Goal: Task Accomplishment & Management: Complete application form

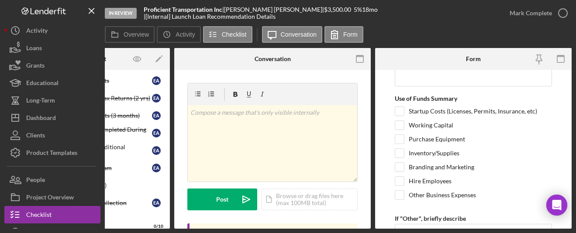
scroll to position [272, 0]
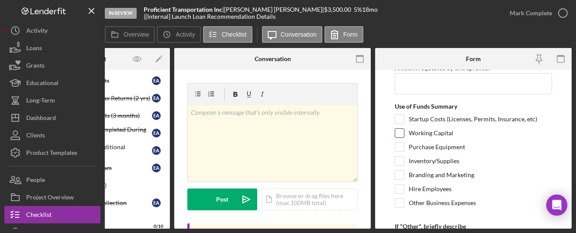
click at [404, 131] on div "Working Capital" at bounding box center [473, 135] width 157 height 14
click at [401, 132] on input "Working Capital" at bounding box center [399, 133] width 9 height 9
checkbox input "true"
click at [401, 146] on input "Purchase Equipment" at bounding box center [399, 147] width 9 height 9
checkbox input "true"
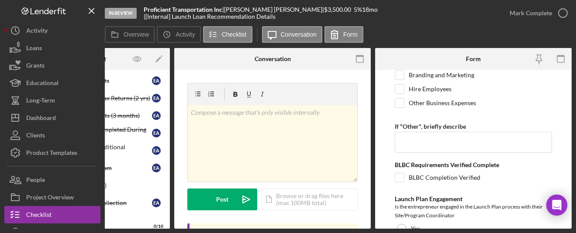
scroll to position [373, 0]
click at [403, 175] on input "BLBC Completion Verified" at bounding box center [399, 177] width 9 height 9
checkbox input "true"
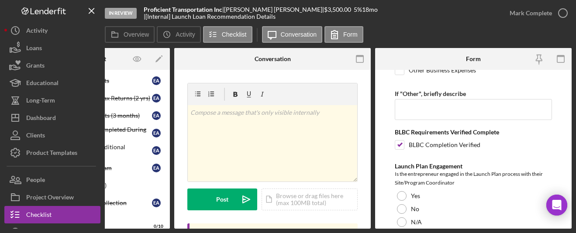
scroll to position [409, 0]
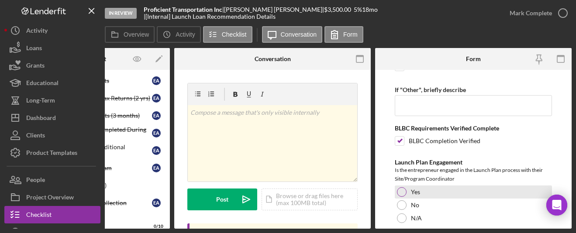
click at [401, 193] on div at bounding box center [402, 192] width 10 height 10
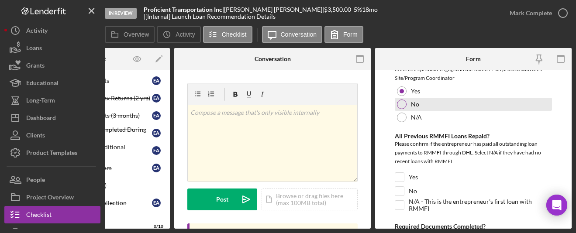
scroll to position [530, 0]
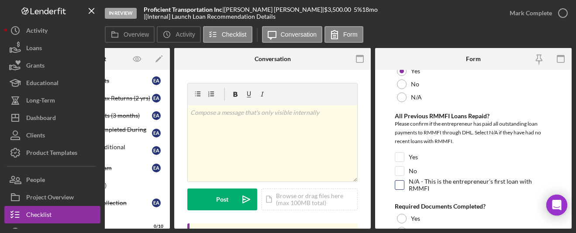
click at [400, 181] on input "N/A - This is the entrepreneur's first loan with RMMFI" at bounding box center [399, 185] width 9 height 9
click at [398, 185] on input "N/A - This is the entrepreneur's first loan with RMMFI" at bounding box center [399, 185] width 9 height 9
checkbox input "true"
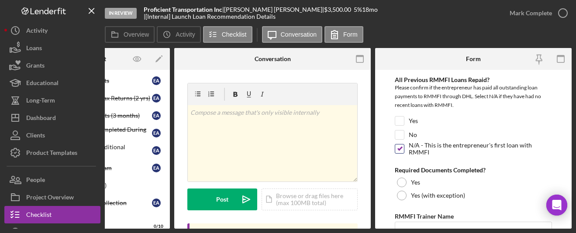
scroll to position [567, 0]
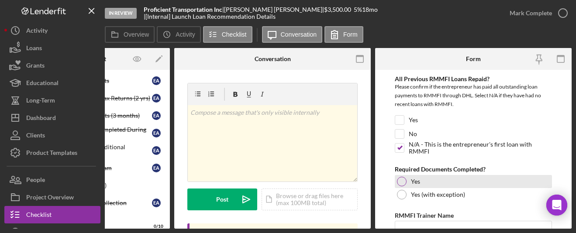
click at [406, 180] on div at bounding box center [402, 182] width 10 height 10
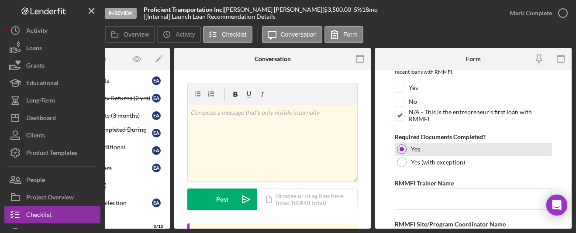
scroll to position [602, 0]
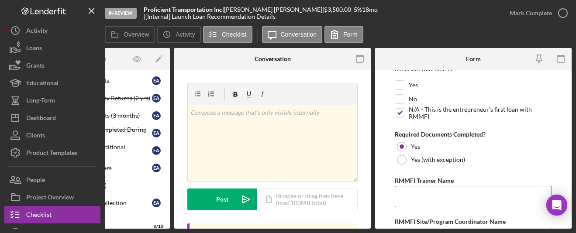
click at [407, 194] on input "RMMFI Trainer Name" at bounding box center [473, 196] width 157 height 21
click at [416, 195] on input "L" at bounding box center [473, 196] width 157 height 21
paste input "[PERSON_NAME]"
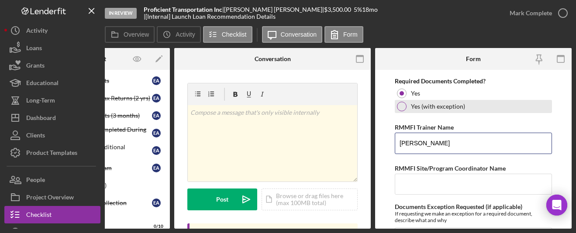
scroll to position [658, 0]
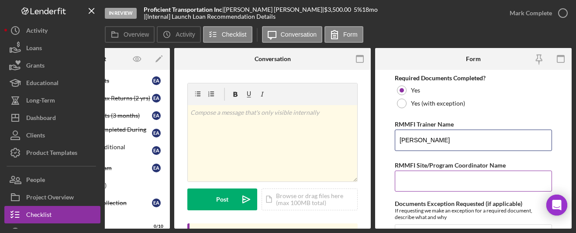
type input "[PERSON_NAME]"
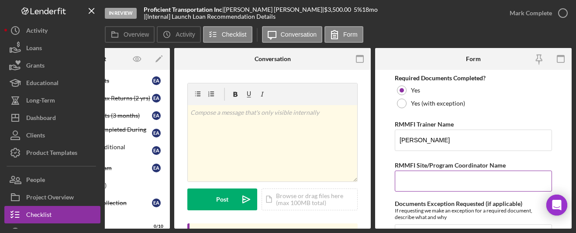
click at [455, 182] on input "RMMFI Site/Program Coordinator Name" at bounding box center [473, 181] width 157 height 21
click at [422, 175] on input "RMMFI Site/Program Coordinator Name" at bounding box center [473, 181] width 157 height 21
paste input "[PERSON_NAME]"
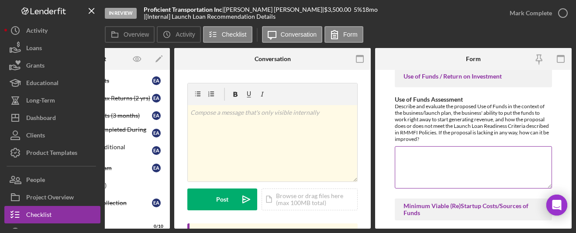
scroll to position [871, 0]
type input "[PERSON_NAME]"
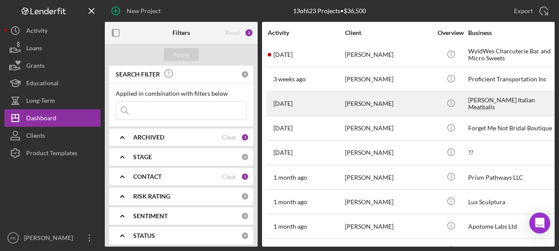
scroll to position [121, 0]
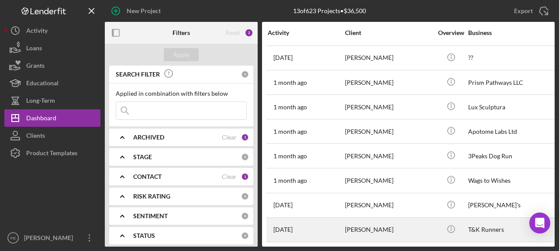
click at [393, 232] on div "Oluwabukunmi Atolagbe" at bounding box center [388, 229] width 87 height 23
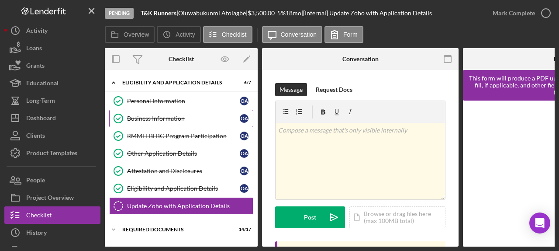
click at [176, 116] on div "Business Information" at bounding box center [183, 118] width 113 height 7
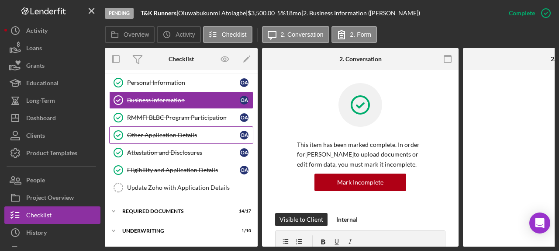
scroll to position [65, 0]
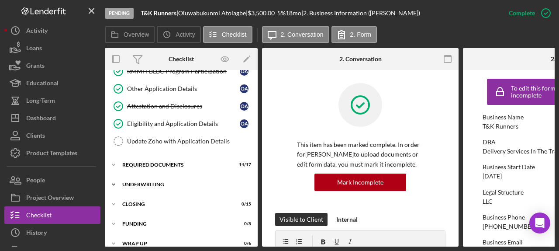
click at [128, 180] on div "Icon/Expander Underwriting 1 / 10" at bounding box center [181, 184] width 153 height 17
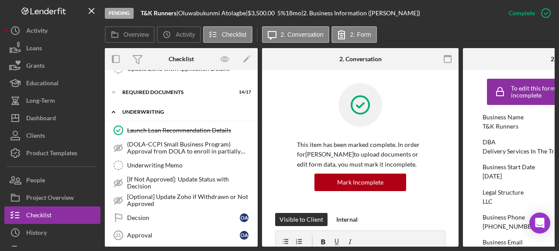
scroll to position [152, 0]
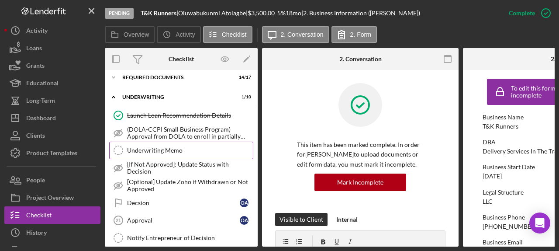
click at [183, 156] on link "Underwriting Memo Underwriting Memo" at bounding box center [181, 150] width 144 height 17
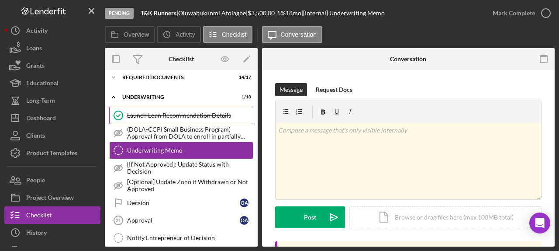
click at [144, 112] on div "Launch Loan Recommendation Details" at bounding box center [190, 115] width 126 height 7
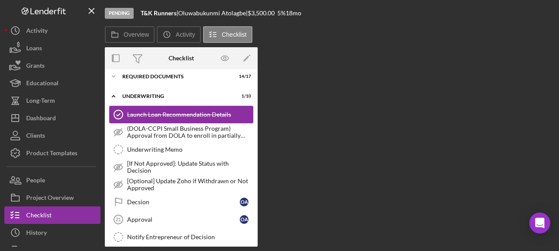
click at [218, 120] on link "Launch Loan Recommendation Details Launch Loan Recommendation Details" at bounding box center [181, 114] width 144 height 17
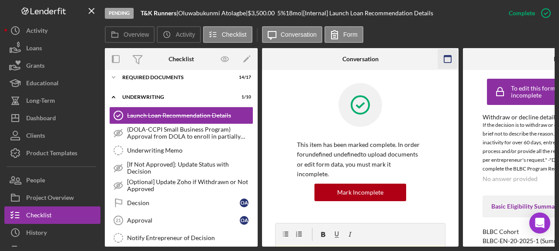
click at [447, 55] on icon "button" at bounding box center [448, 59] width 20 height 20
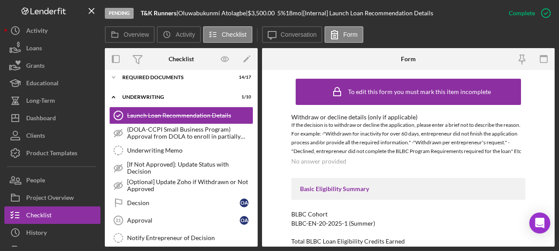
click at [447, 55] on div "Form" at bounding box center [408, 59] width 97 height 22
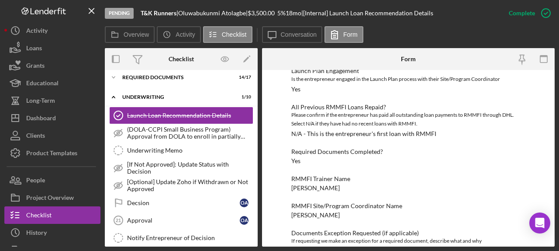
scroll to position [318, 0]
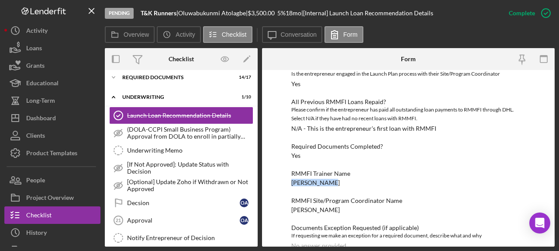
drag, startPoint x: 328, startPoint y: 183, endPoint x: 289, endPoint y: 184, distance: 38.9
click at [289, 184] on div "To edit this form you must mark this item incomplete Withdraw or decline detail…" at bounding box center [408, 158] width 293 height 176
copy div "[PERSON_NAME]"
drag, startPoint x: 334, startPoint y: 208, endPoint x: 292, endPoint y: 212, distance: 42.5
click at [292, 212] on div "RMMFI Site/Program Coordinator Name Naisha Williams" at bounding box center [408, 205] width 234 height 16
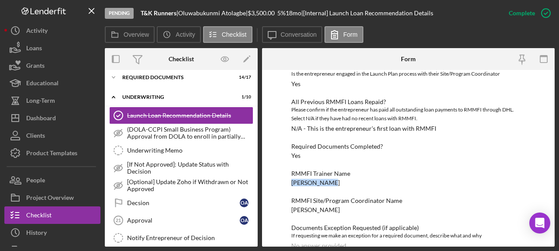
copy div "[PERSON_NAME]"
